Goal: Answer question/provide support: Share knowledge or assist other users

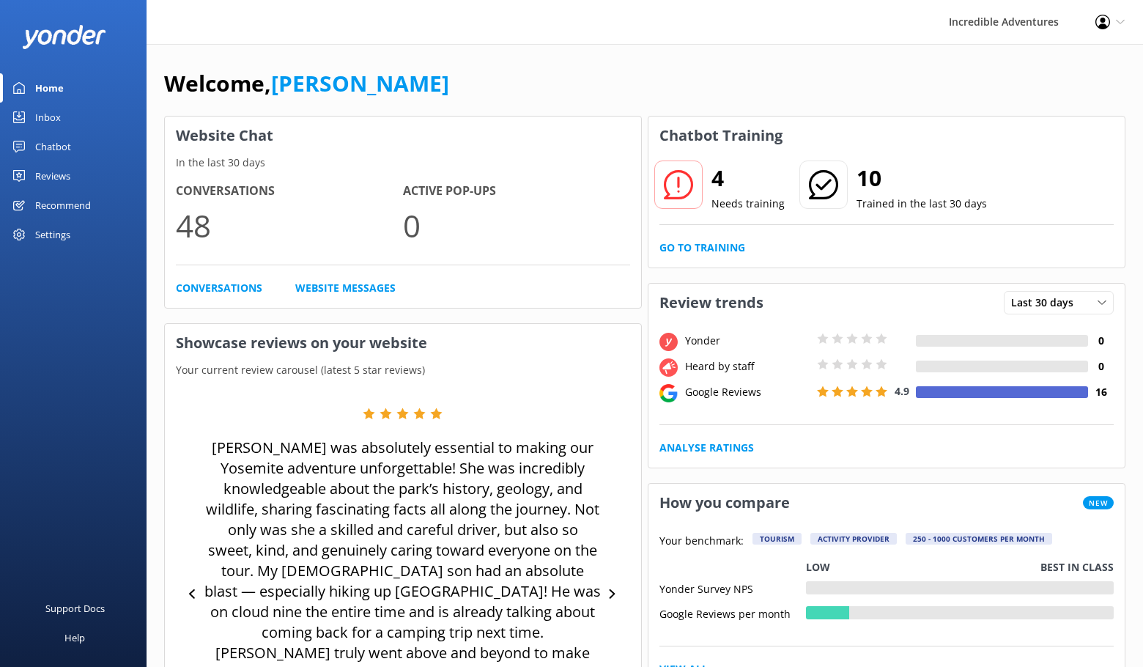
click at [39, 144] on div "Chatbot" at bounding box center [53, 146] width 36 height 29
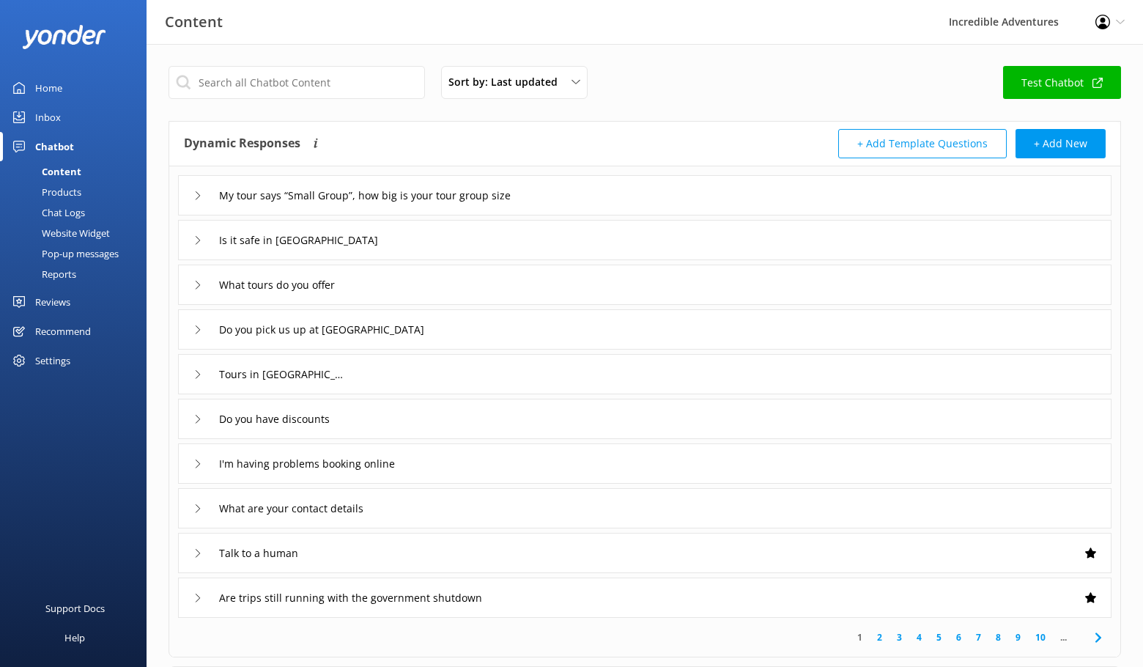
click at [49, 116] on div "Inbox" at bounding box center [48, 117] width 26 height 29
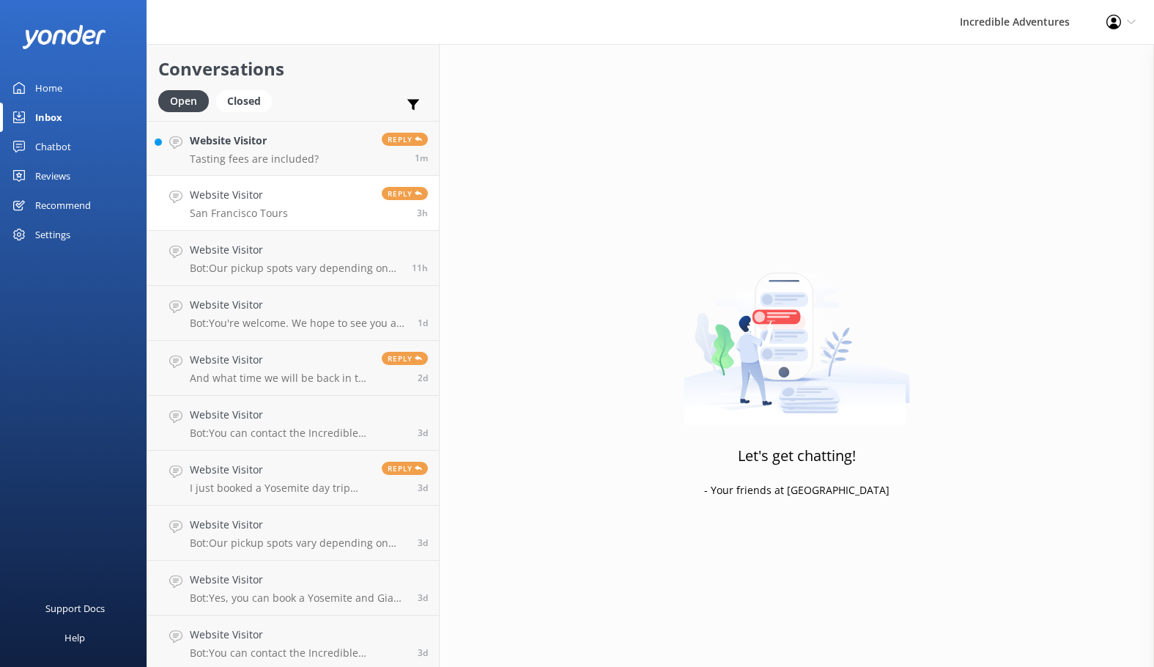
click at [306, 226] on link "Website Visitor [GEOGRAPHIC_DATA] Tours Reply 3h" at bounding box center [293, 203] width 292 height 55
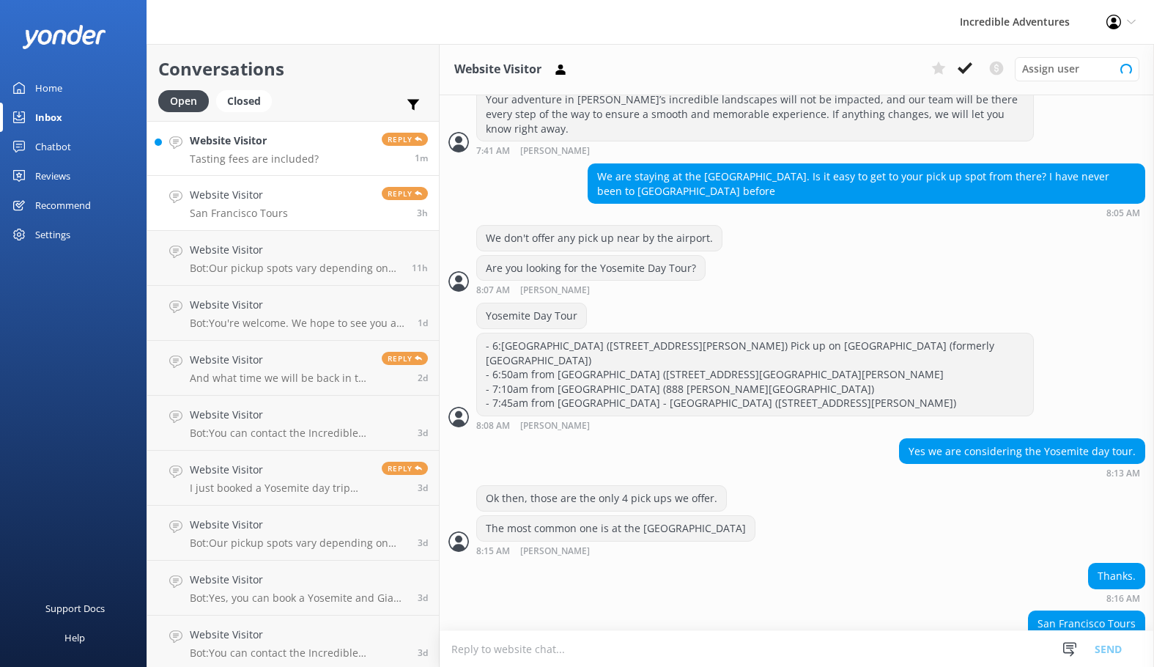
scroll to position [599, 0]
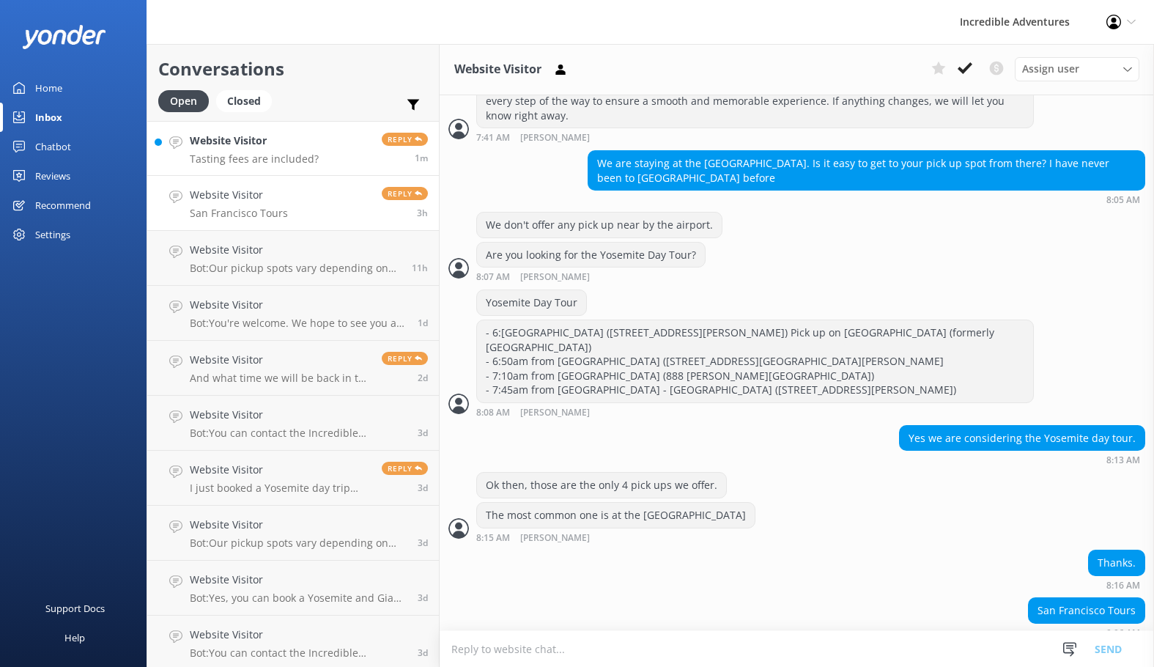
click at [278, 135] on h4 "Website Visitor" at bounding box center [254, 141] width 129 height 16
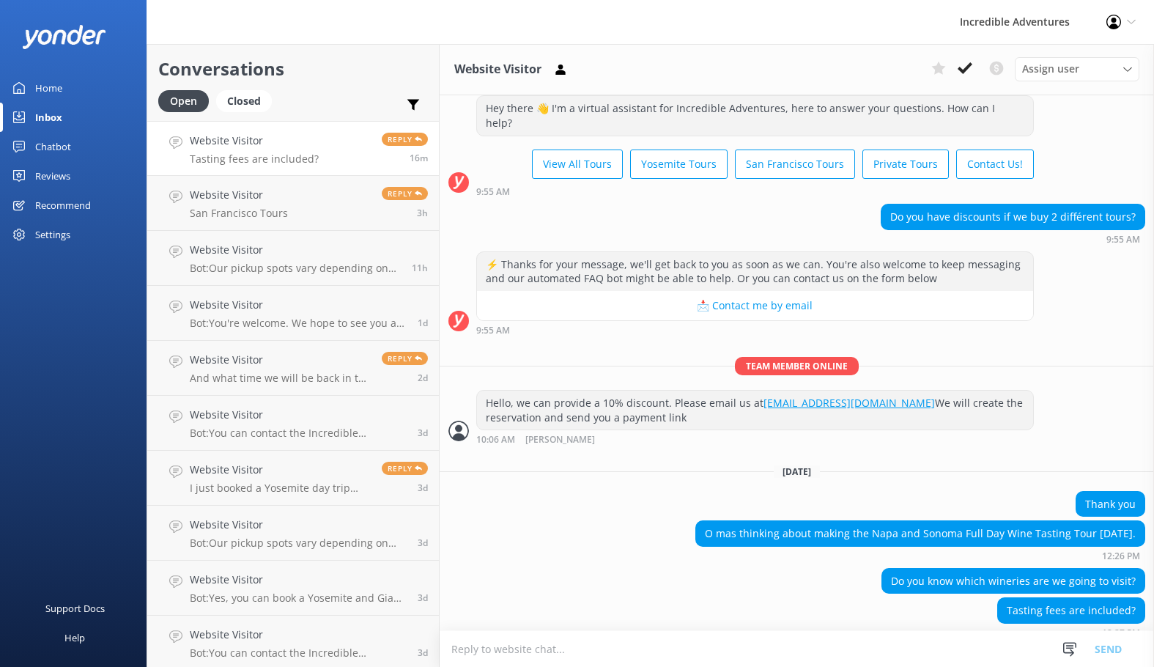
click at [403, 141] on span "Reply" at bounding box center [405, 139] width 46 height 13
click at [226, 99] on div "Closed" at bounding box center [244, 101] width 56 height 22
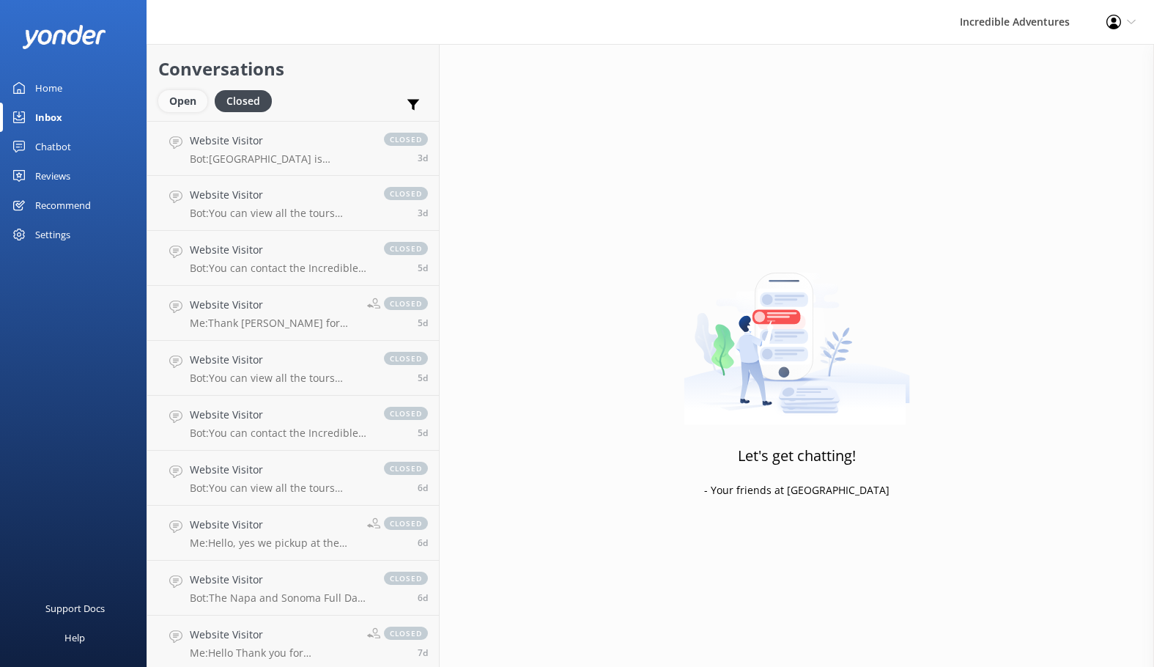
click at [163, 103] on div "Open" at bounding box center [182, 101] width 49 height 22
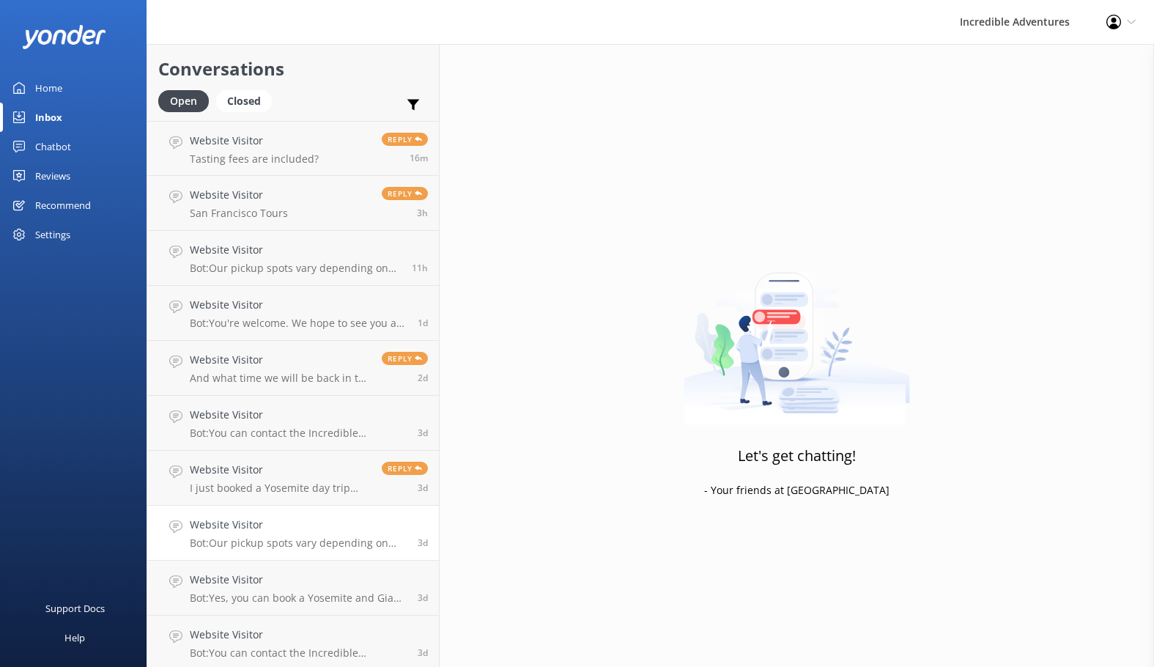
scroll to position [114, 0]
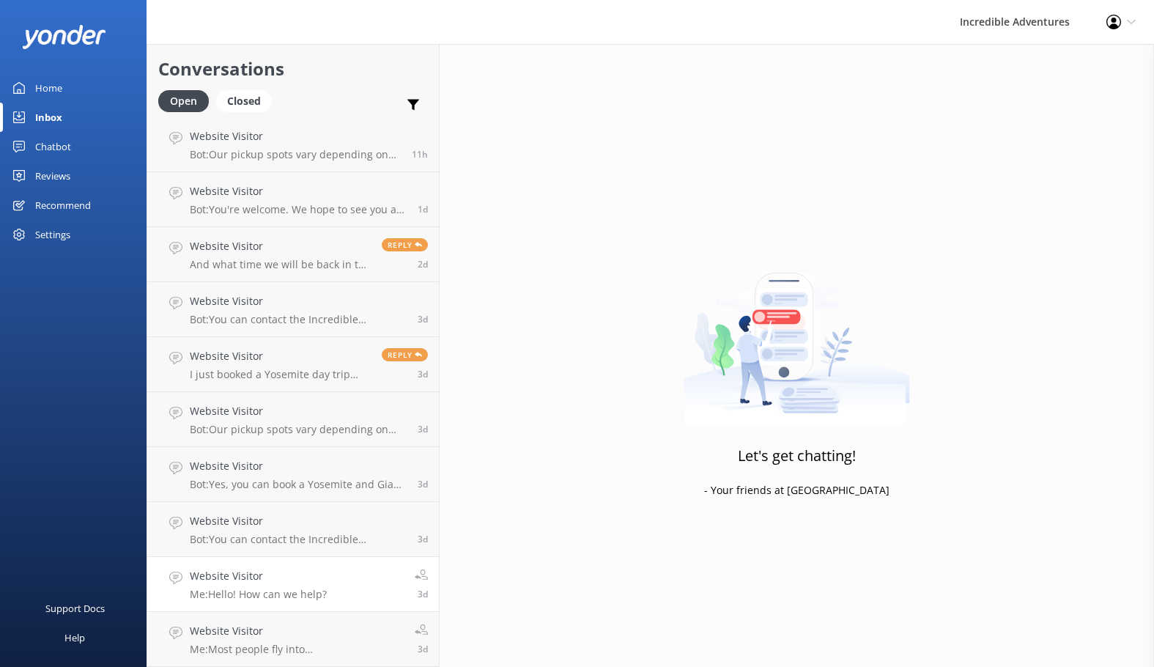
click at [295, 569] on h4 "Website Visitor" at bounding box center [258, 576] width 137 height 16
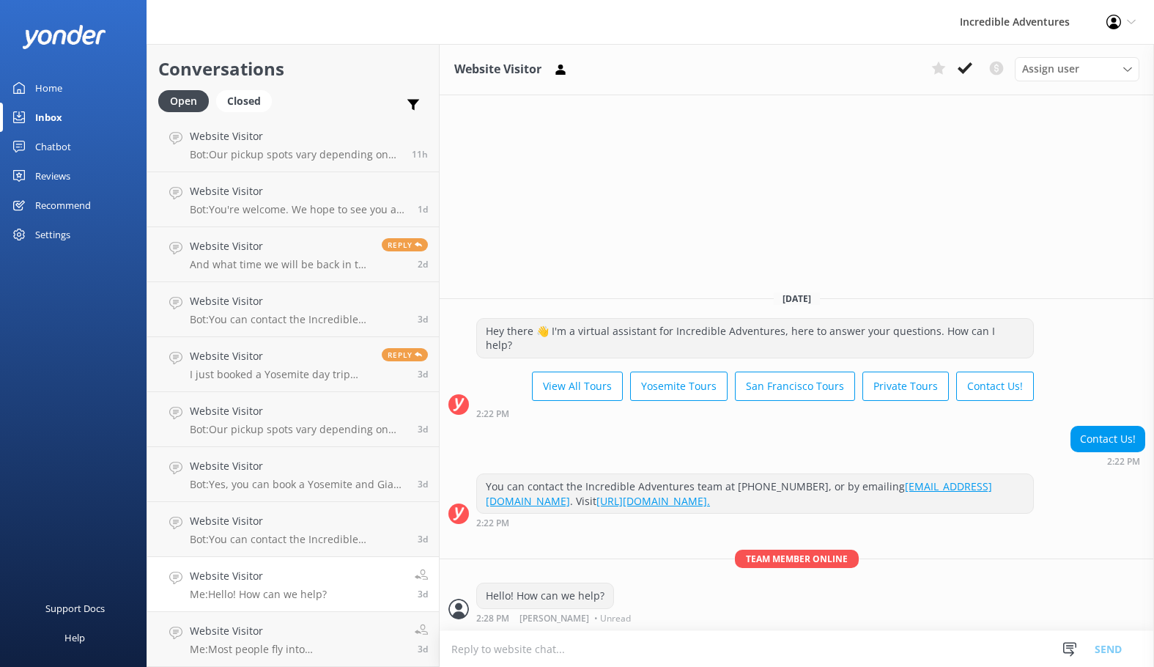
click at [417, 566] on link "Website Visitor Me: Hello! How can we help? 3d" at bounding box center [293, 584] width 292 height 55
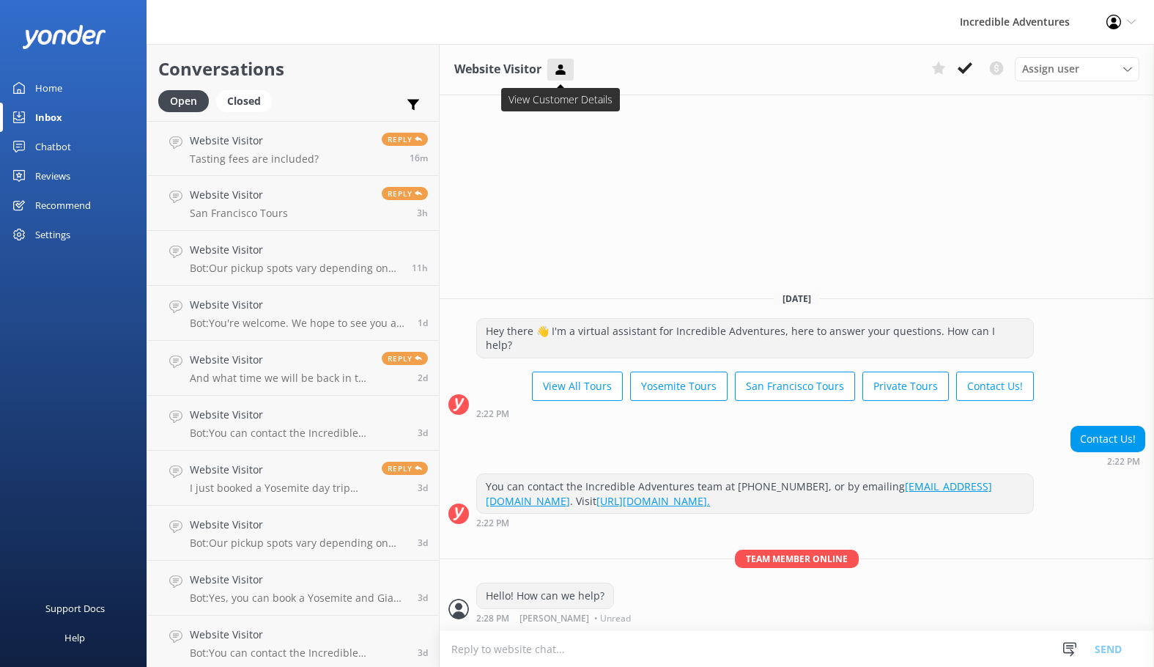
click at [561, 70] on icon at bounding box center [560, 69] width 15 height 15
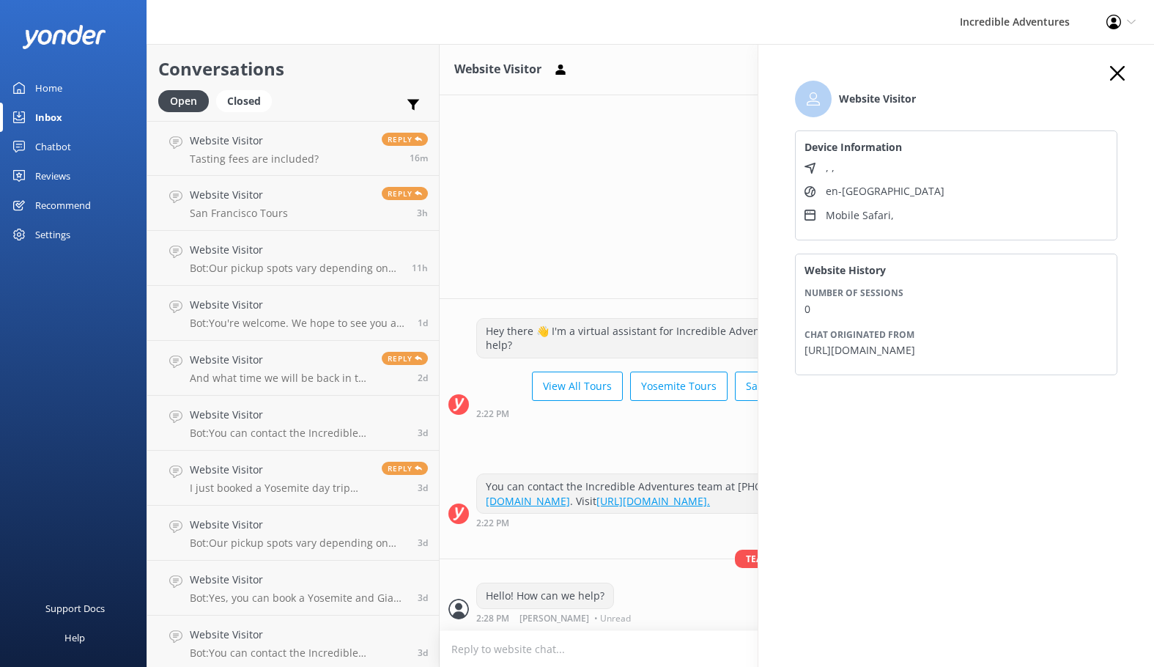
click at [509, 70] on h3 "Website Visitor" at bounding box center [497, 69] width 87 height 19
click at [1122, 67] on icon "button" at bounding box center [1117, 73] width 15 height 15
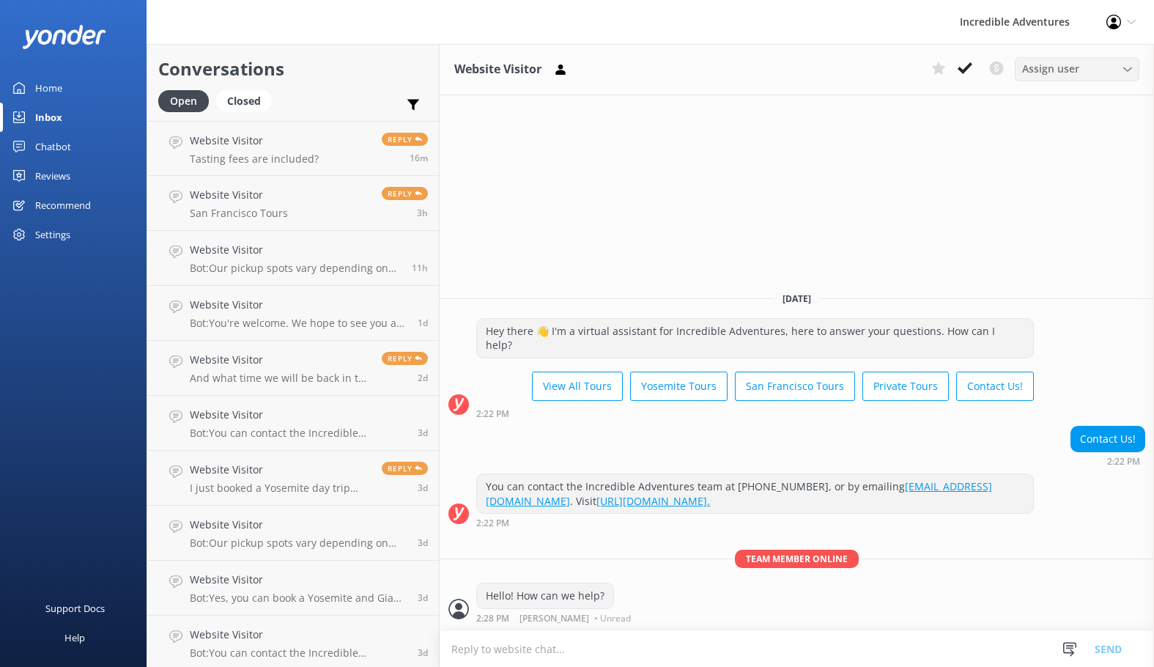
click at [1083, 71] on div "Assign user" at bounding box center [1077, 69] width 117 height 16
click at [225, 148] on h4 "Website Visitor" at bounding box center [254, 141] width 129 height 16
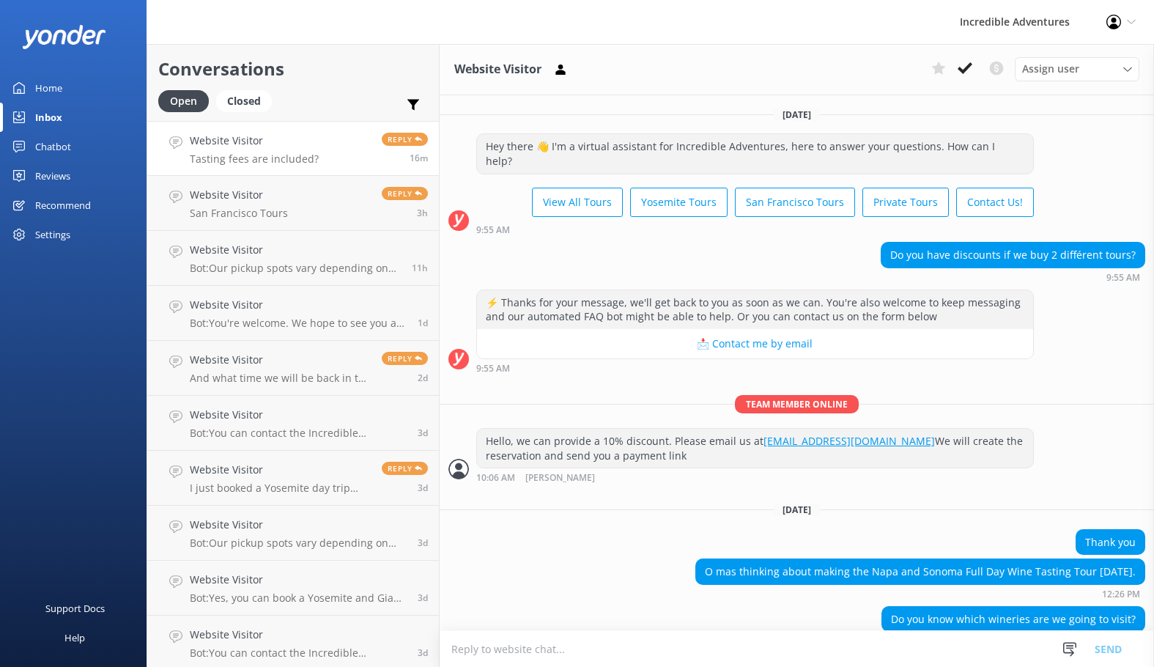
scroll to position [38, 0]
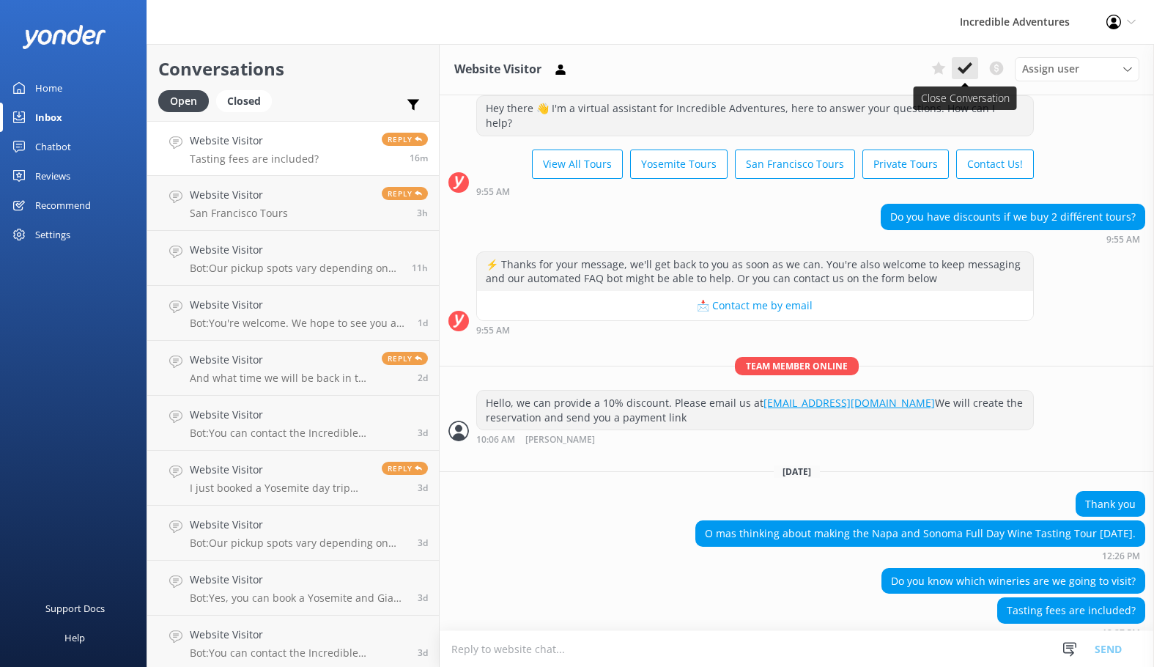
click at [975, 64] on button at bounding box center [965, 68] width 26 height 22
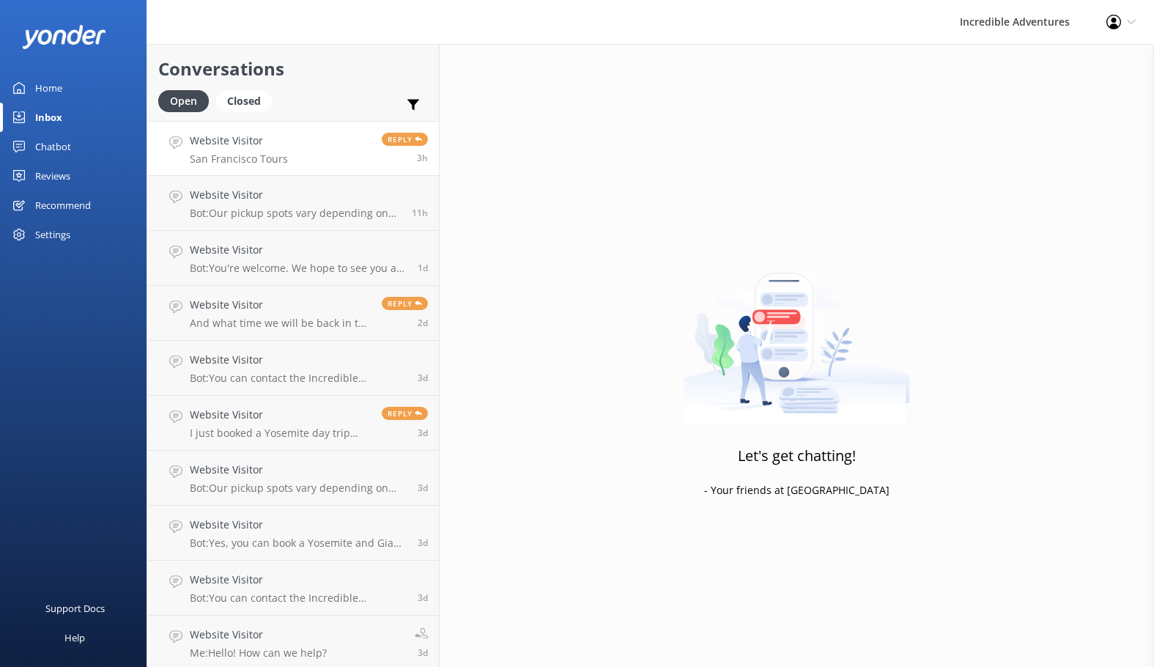
click at [305, 158] on link "Website Visitor [GEOGRAPHIC_DATA] Tours Reply 3h" at bounding box center [293, 148] width 292 height 55
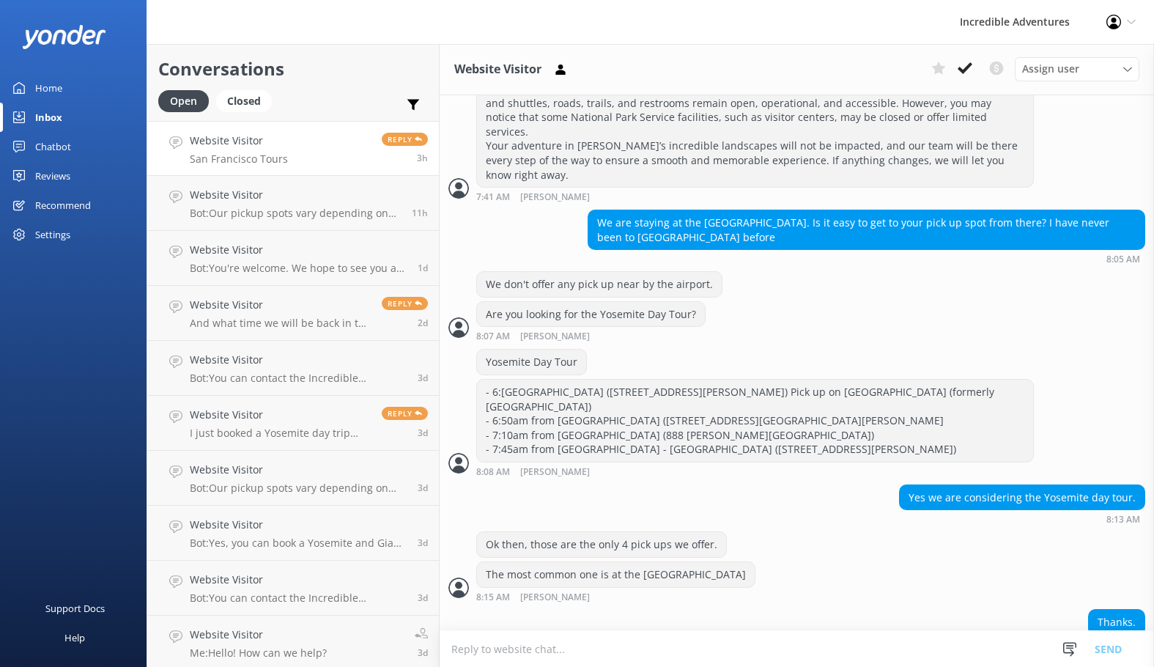
scroll to position [599, 0]
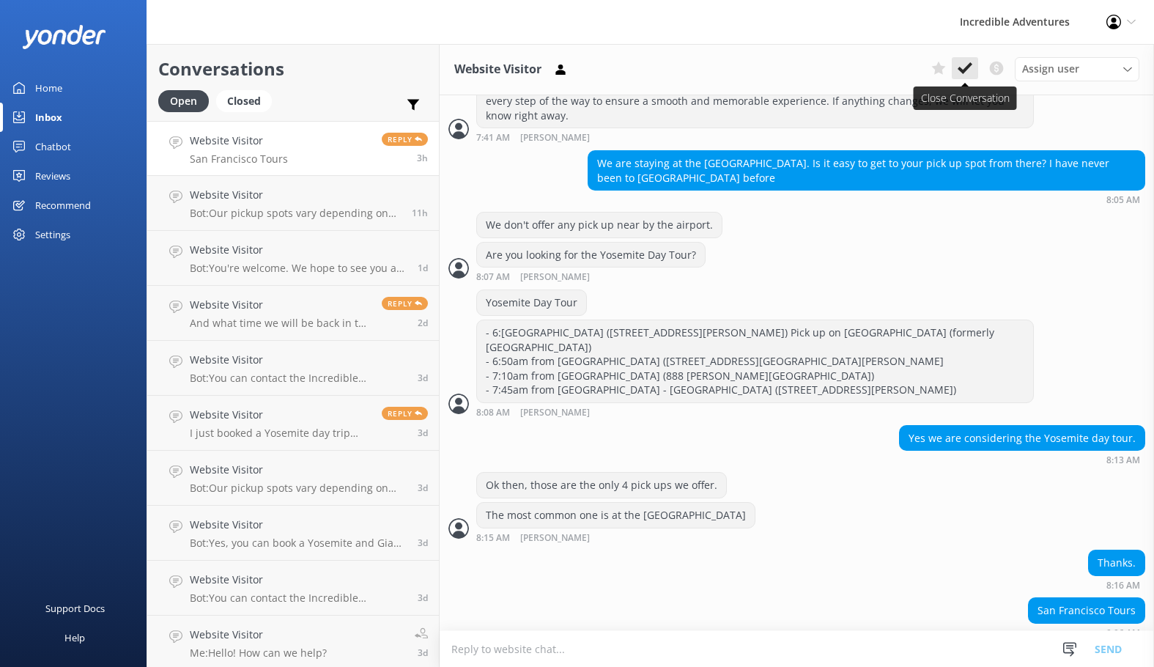
click at [966, 73] on icon at bounding box center [965, 68] width 15 height 15
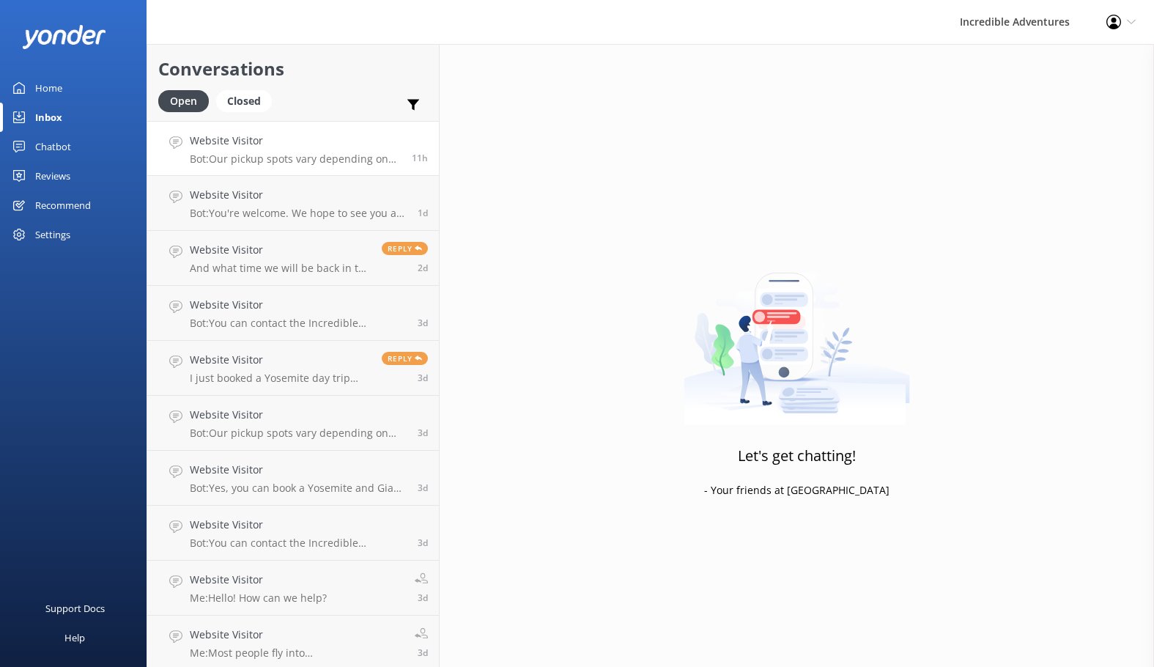
click at [301, 168] on link "Website Visitor Bot: Our pickup spots vary depending on the tour you select. To…" at bounding box center [293, 148] width 292 height 55
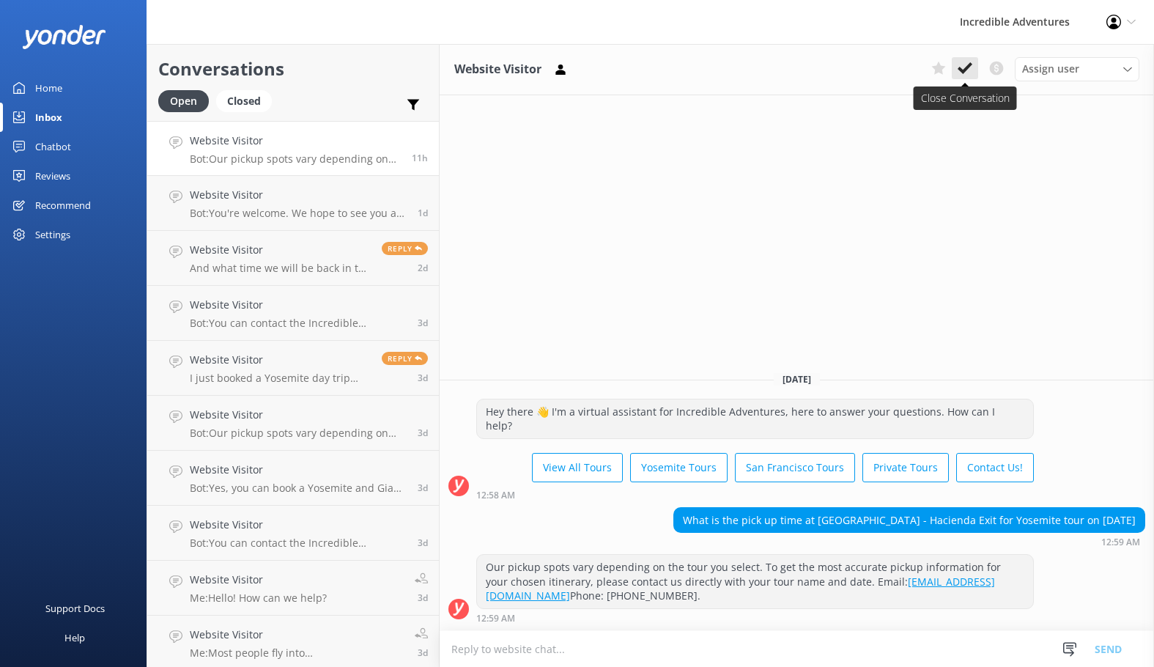
click at [965, 68] on icon at bounding box center [965, 68] width 15 height 15
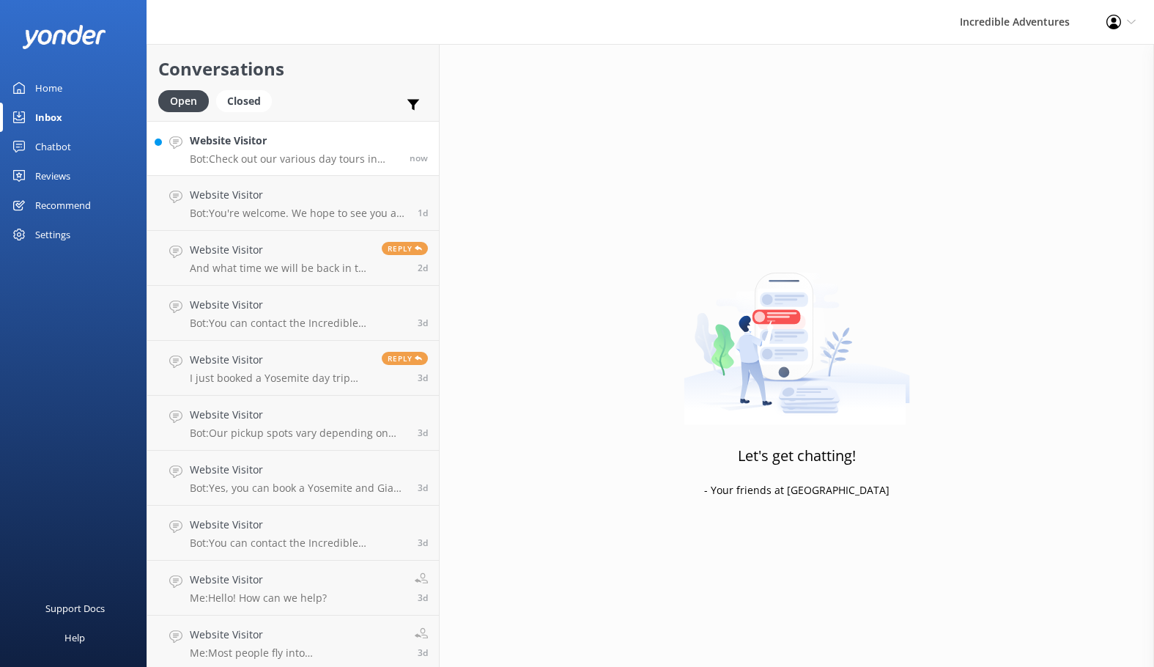
click at [244, 148] on h4 "Website Visitor" at bounding box center [294, 141] width 209 height 16
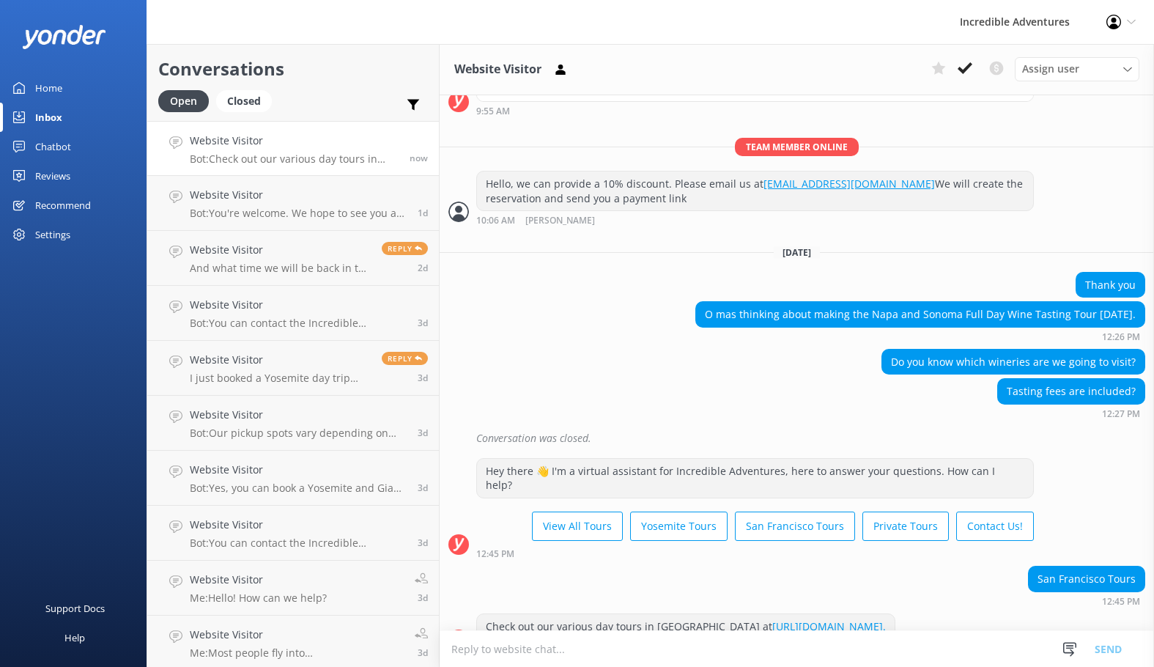
scroll to position [259, 0]
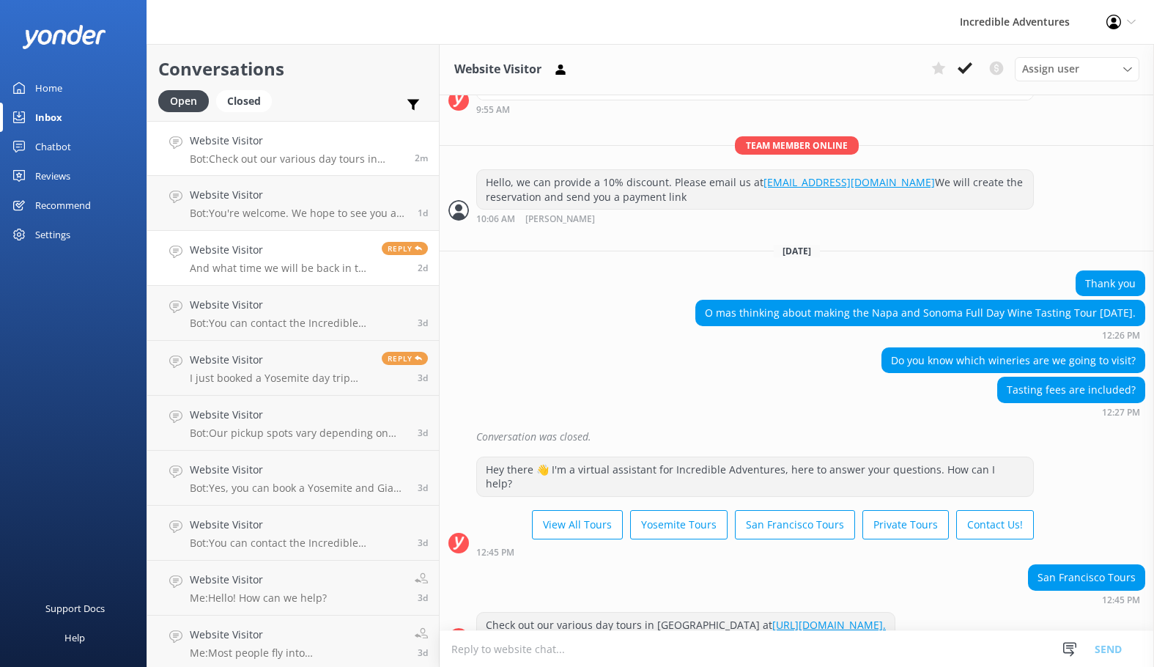
click at [328, 251] on h4 "Website Visitor" at bounding box center [280, 250] width 181 height 16
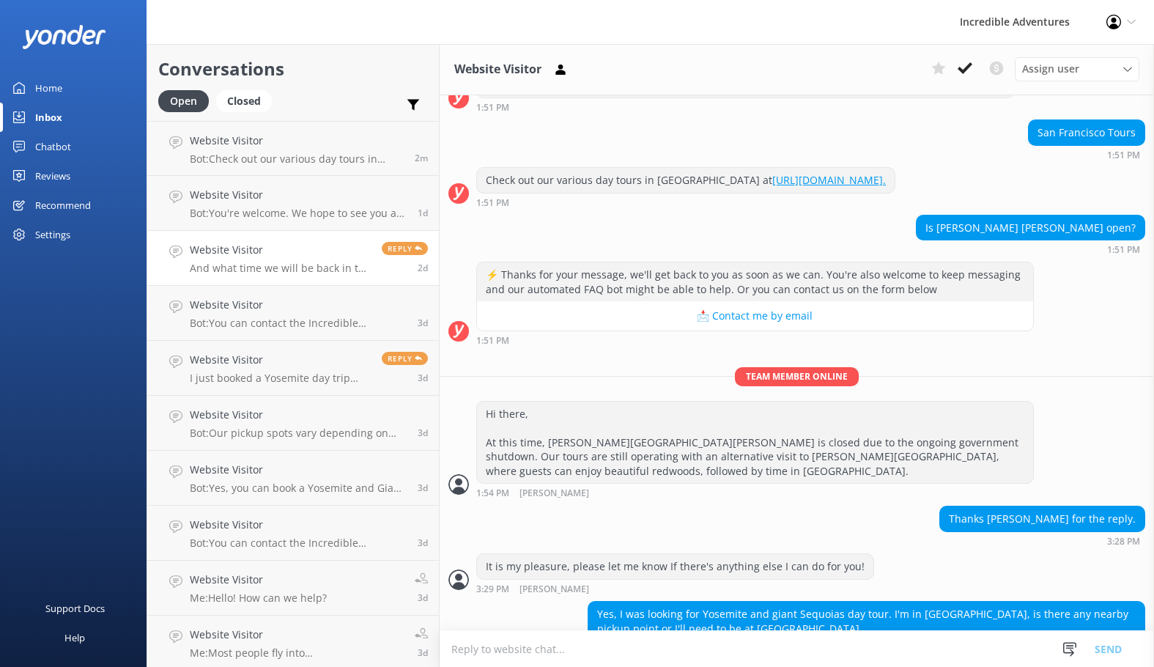
scroll to position [279, 0]
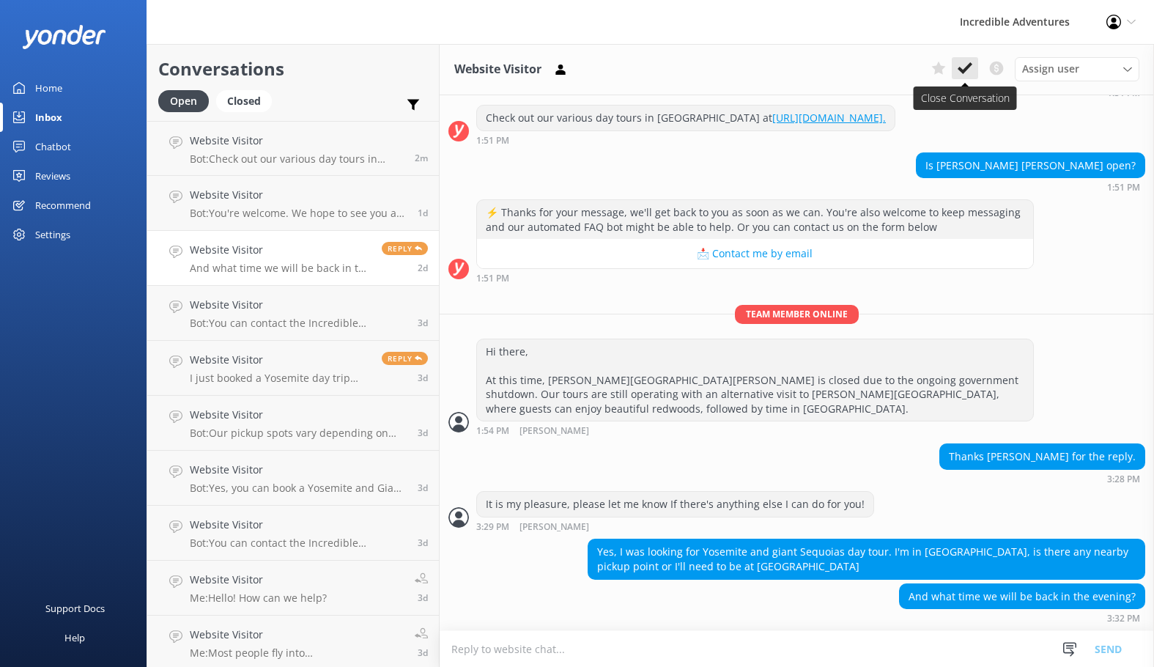
click at [967, 69] on use at bounding box center [965, 68] width 15 height 12
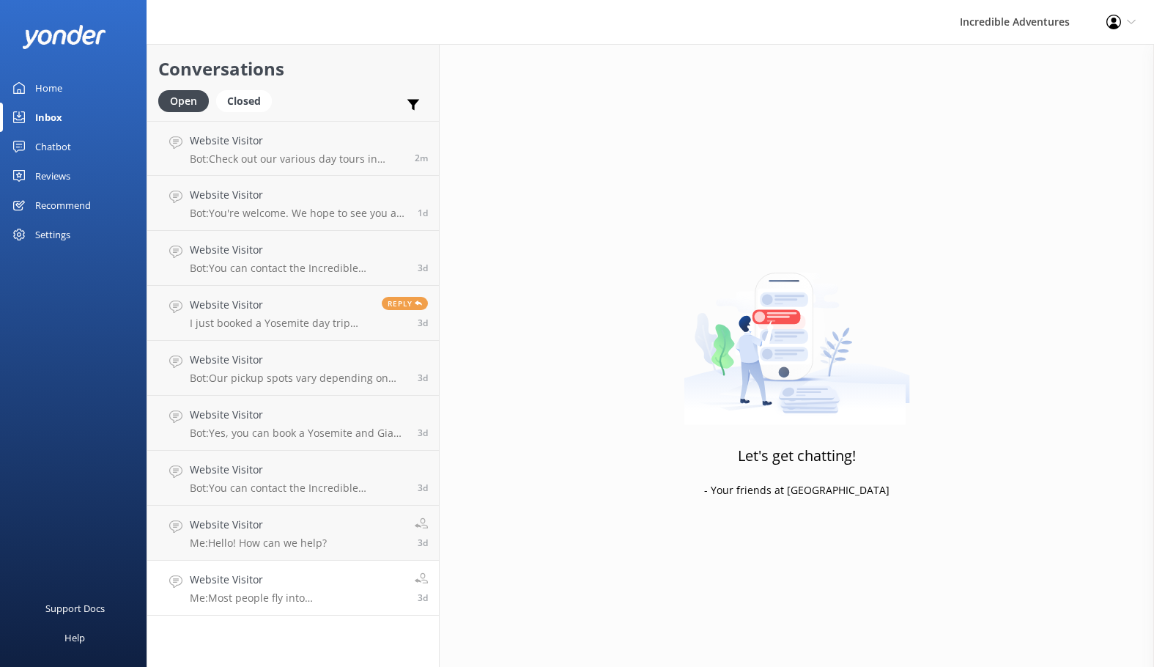
click at [274, 593] on p "Me: Most people fly into [GEOGRAPHIC_DATA]. We are not able to offer pickup at …" at bounding box center [297, 597] width 214 height 13
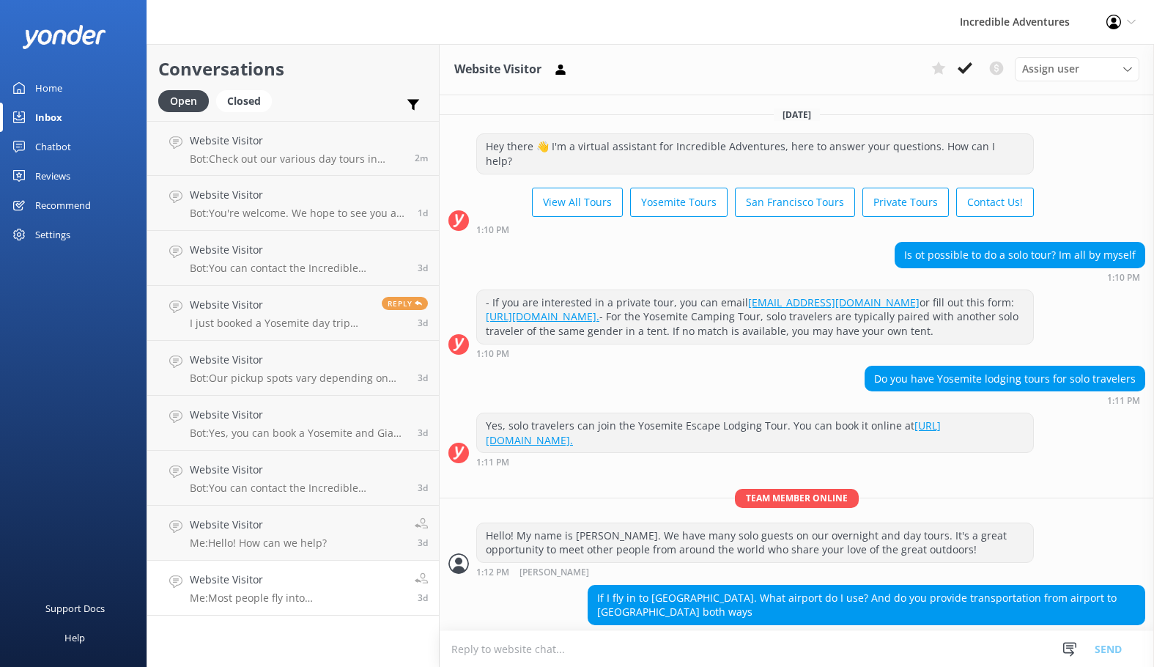
scroll to position [78, 0]
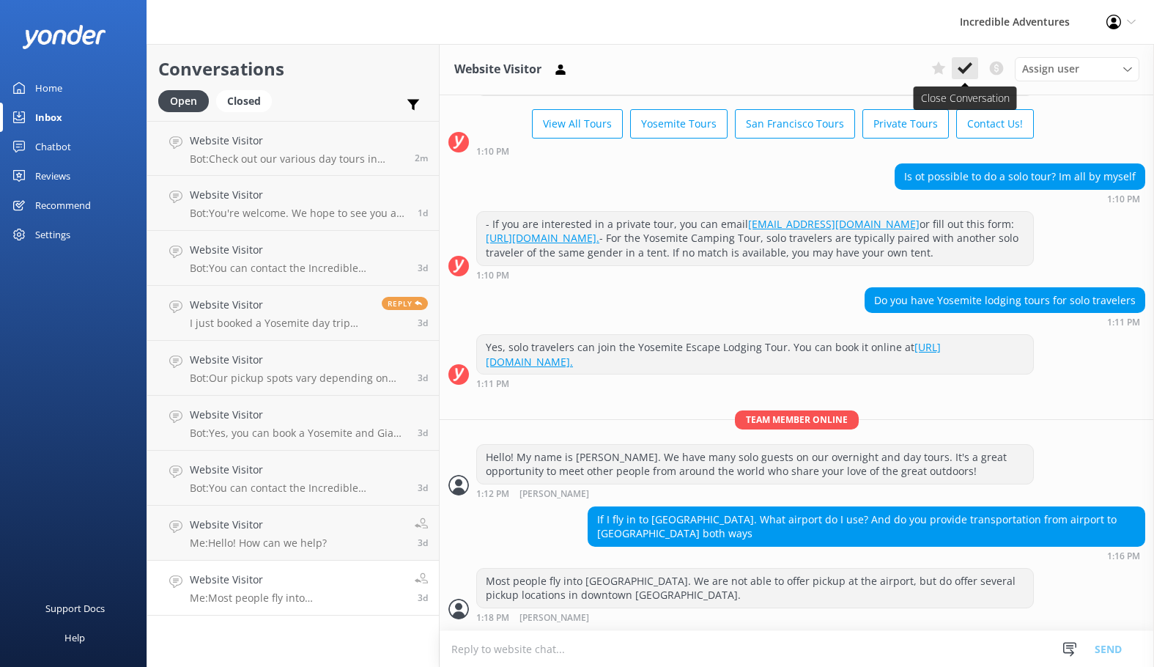
click at [964, 64] on icon at bounding box center [965, 68] width 15 height 15
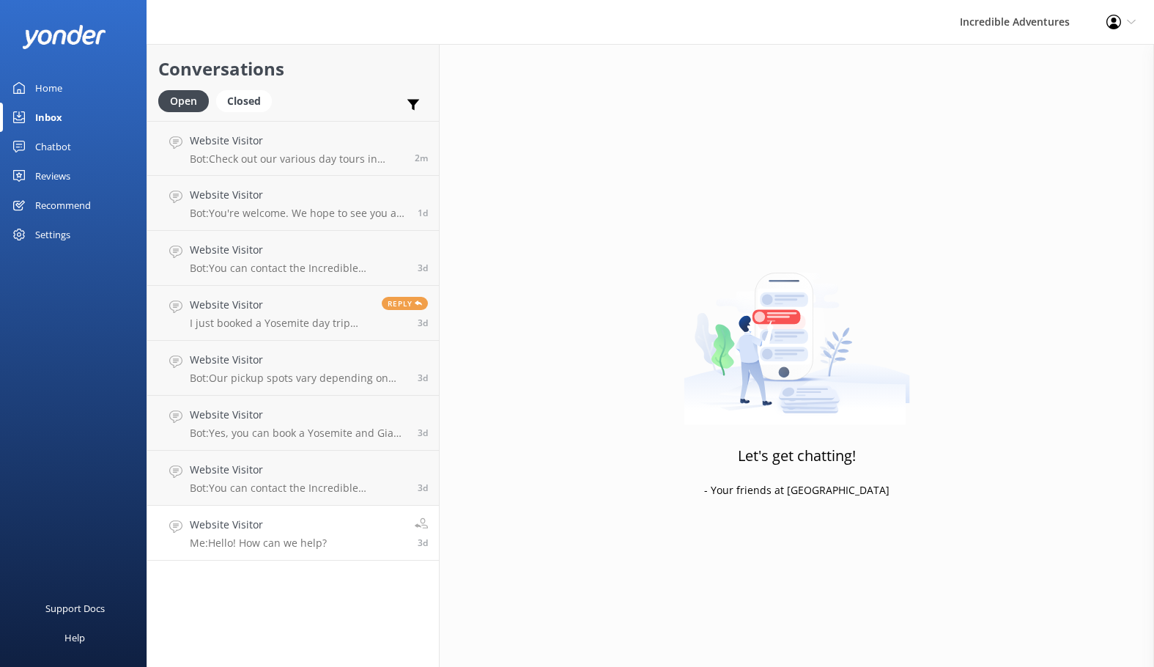
click at [273, 558] on link "Website Visitor Me: Hello! How can we help? 3d" at bounding box center [293, 533] width 292 height 55
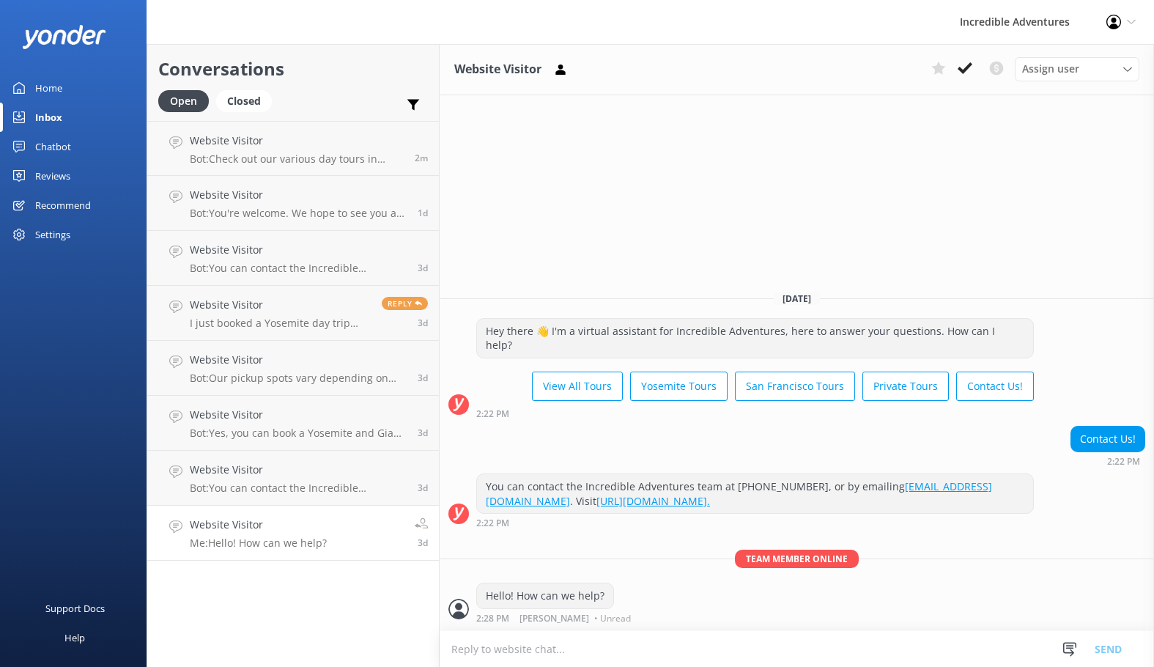
drag, startPoint x: 967, startPoint y: 62, endPoint x: 957, endPoint y: 64, distance: 10.5
click at [967, 62] on icon at bounding box center [965, 68] width 15 height 15
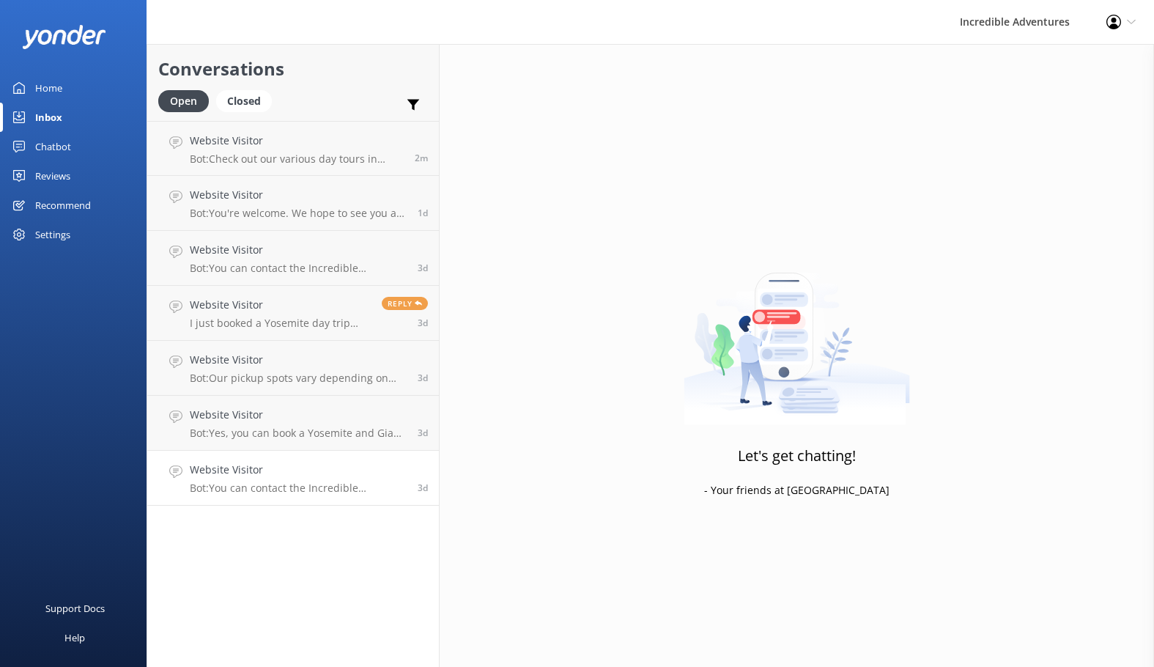
click at [339, 493] on p "Bot: You can contact the Incredible Adventures team at [PHONE_NUMBER], or by em…" at bounding box center [298, 488] width 217 height 13
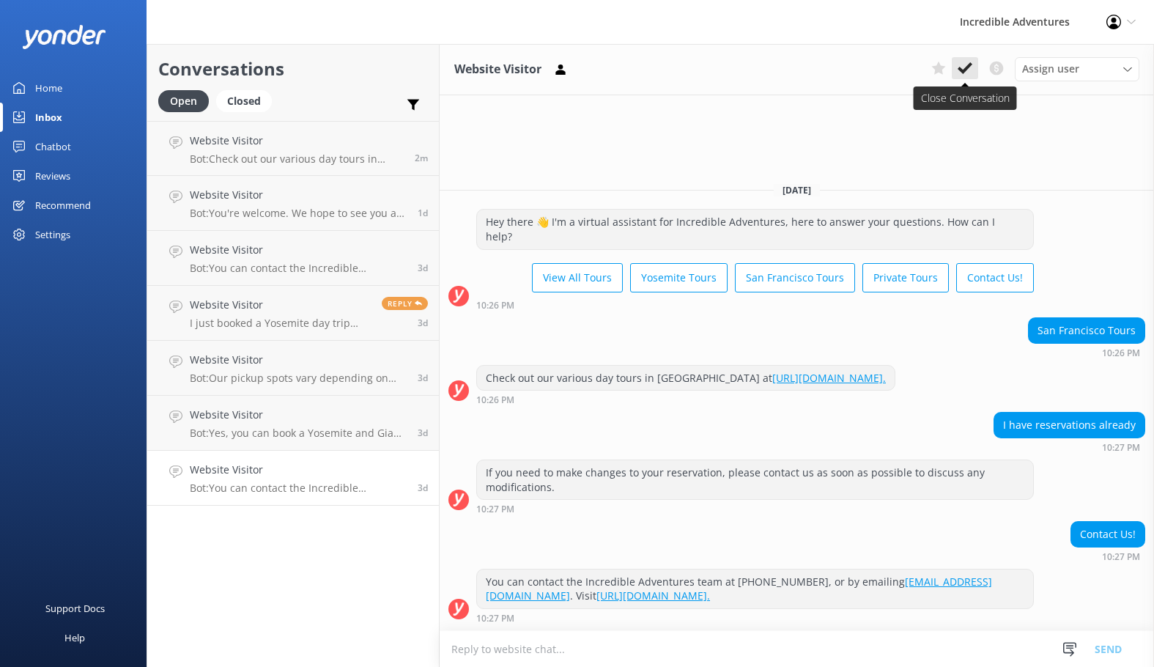
click at [961, 70] on use at bounding box center [965, 68] width 15 height 12
